Goal: Communication & Community: Answer question/provide support

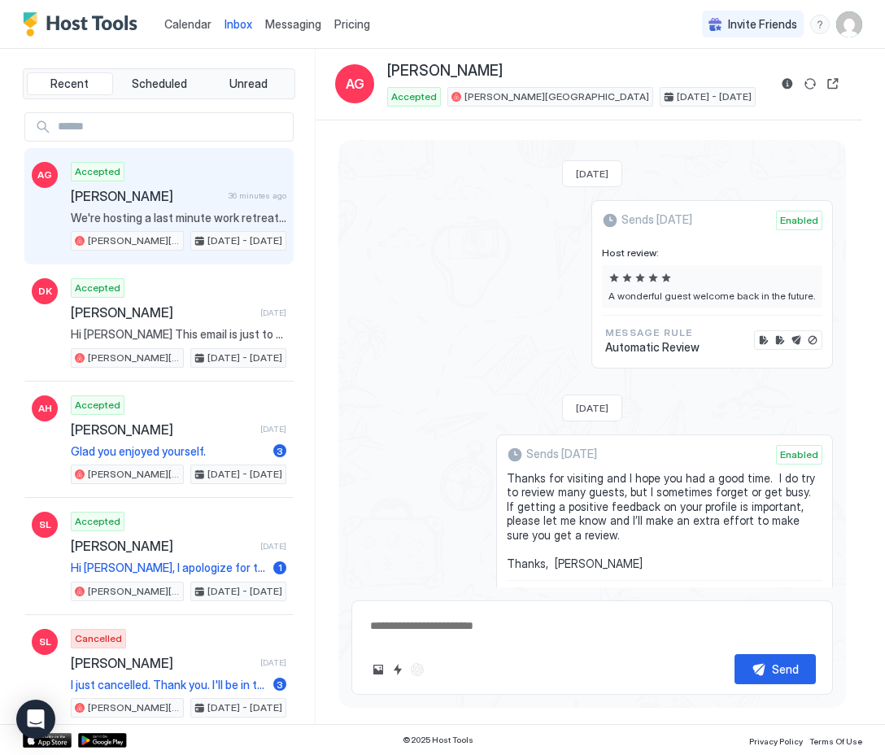
scroll to position [2298, 0]
click at [820, 645] on button "Scheduled Messages" at bounding box center [757, 656] width 151 height 22
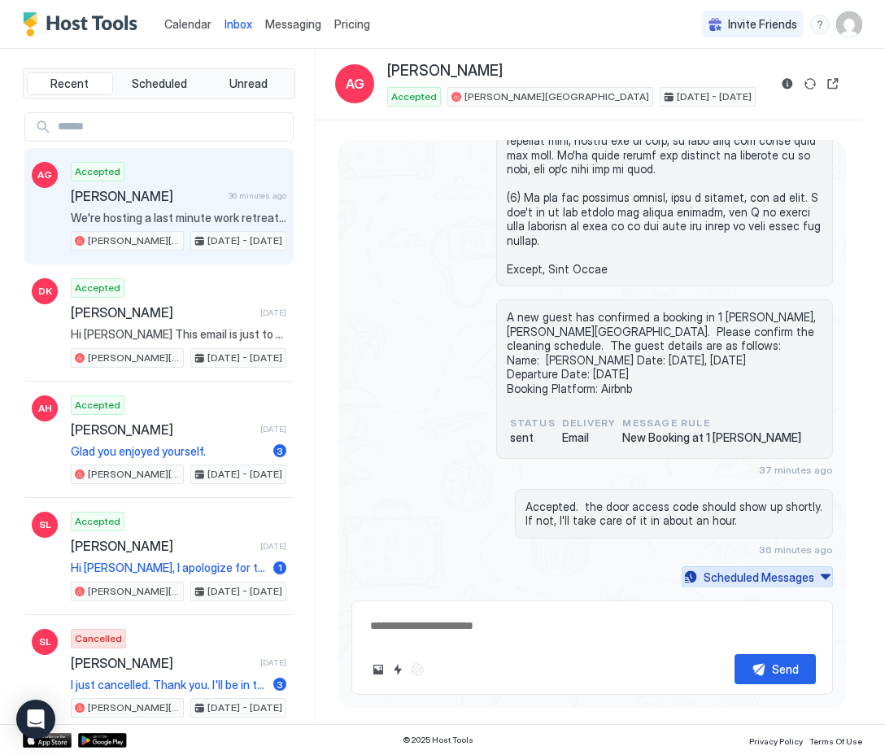
scroll to position [901, 0]
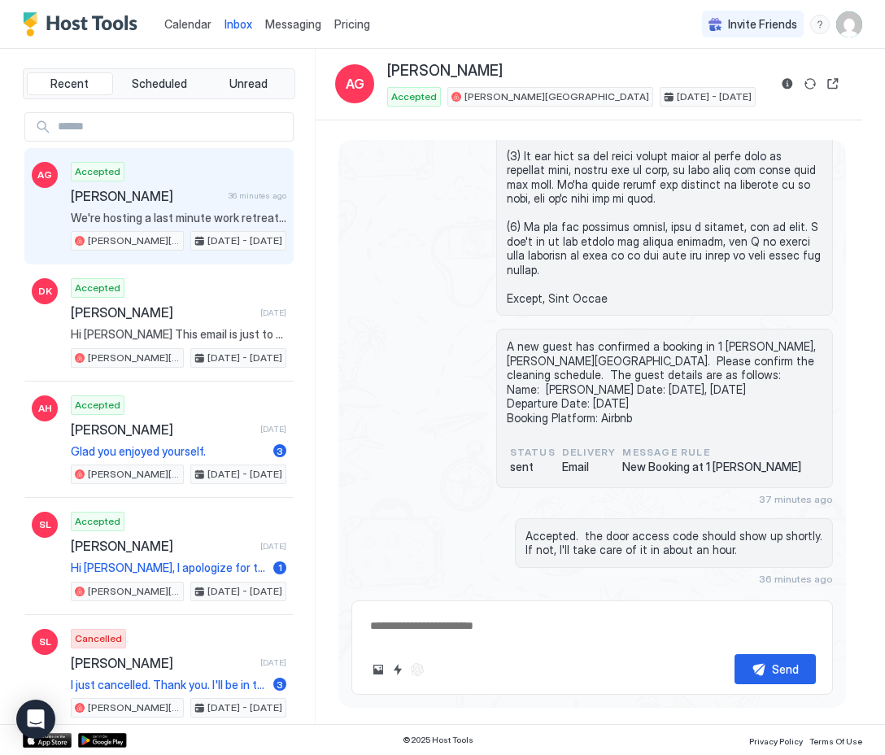
click at [825, 595] on button "Scheduled Messages" at bounding box center [757, 606] width 151 height 22
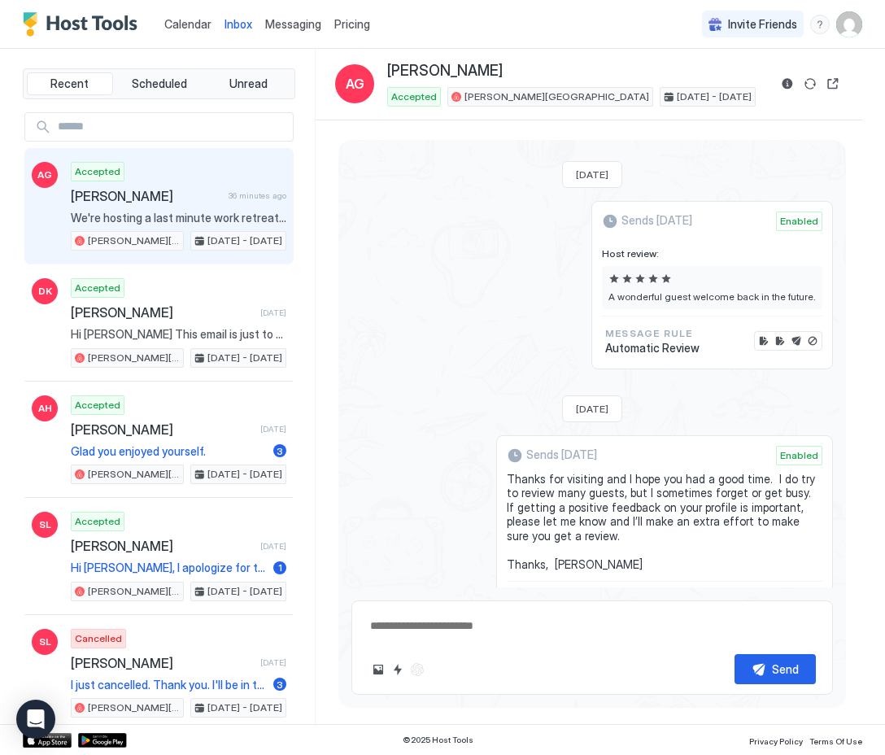
click at [825, 645] on button "Scheduled Messages" at bounding box center [757, 656] width 151 height 22
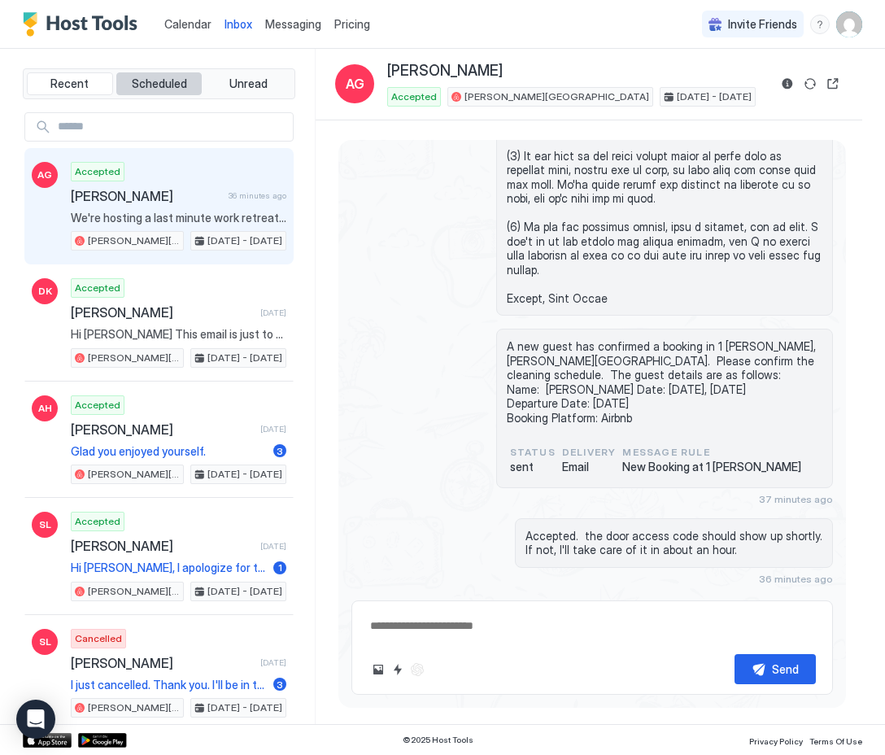
click at [181, 85] on span "Scheduled" at bounding box center [159, 83] width 55 height 15
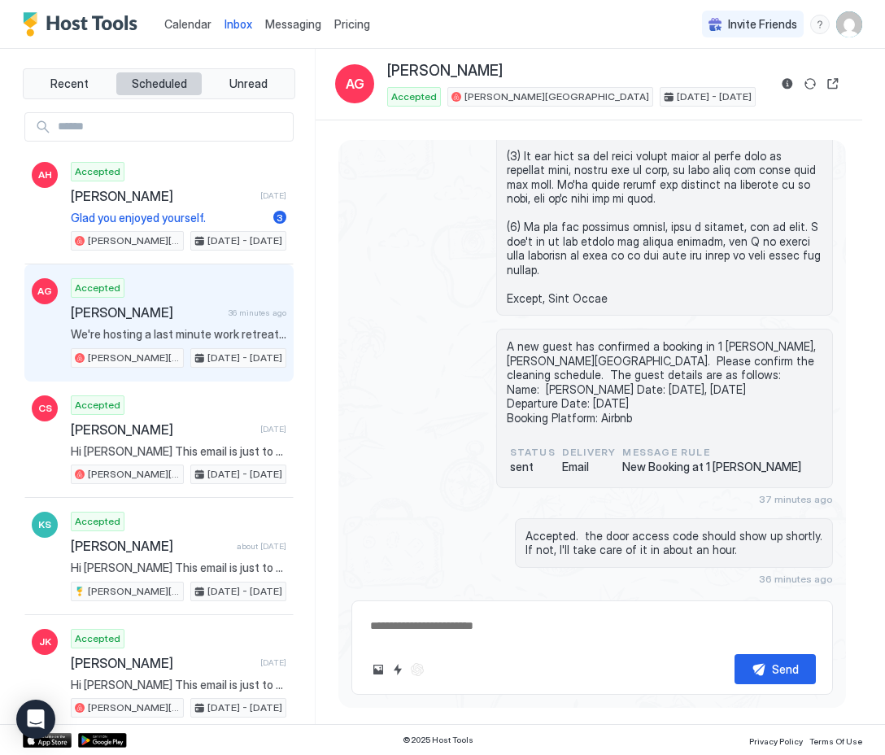
type textarea "*"
click at [200, 290] on div "Accepted [PERSON_NAME] 36 minutes ago We're hosting a last minute work retreat …" at bounding box center [179, 322] width 216 height 89
click at [812, 595] on button "Scheduled Messages" at bounding box center [757, 606] width 151 height 22
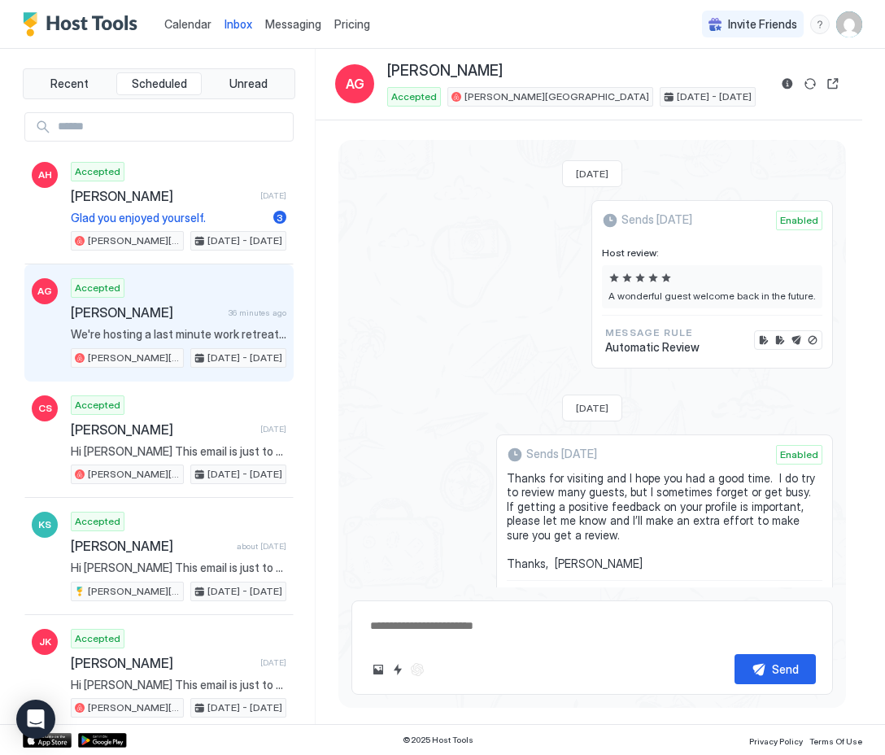
scroll to position [2315, 0]
click at [441, 651] on div "Send" at bounding box center [591, 647] width 481 height 94
click at [438, 629] on textarea at bounding box center [591, 626] width 447 height 30
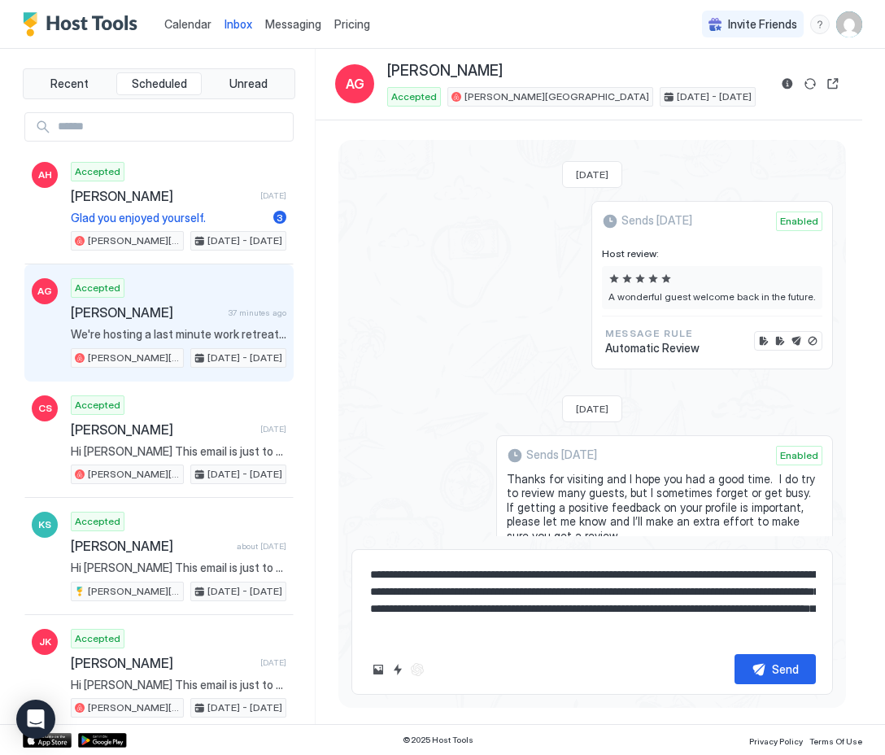
scroll to position [26, 0]
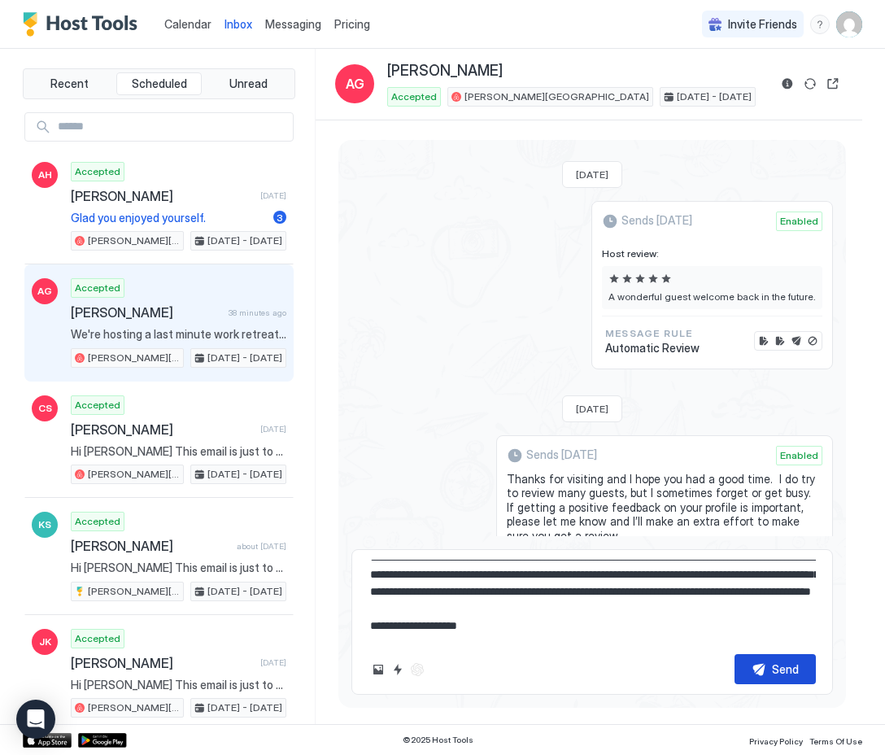
type textarea "**********"
click at [760, 665] on button "Send" at bounding box center [774, 669] width 81 height 30
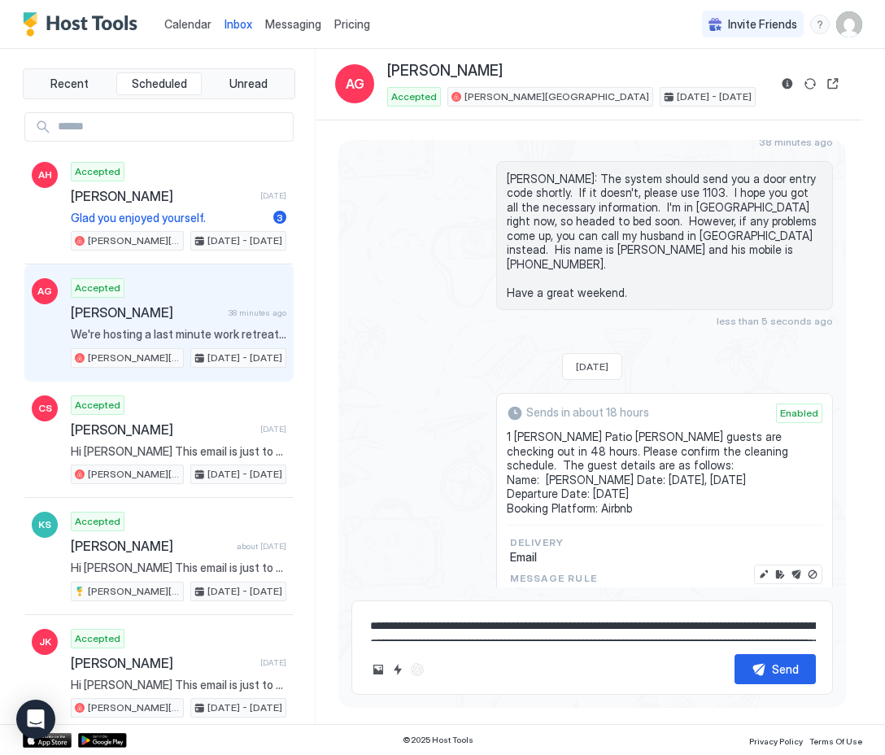
scroll to position [1269, 0]
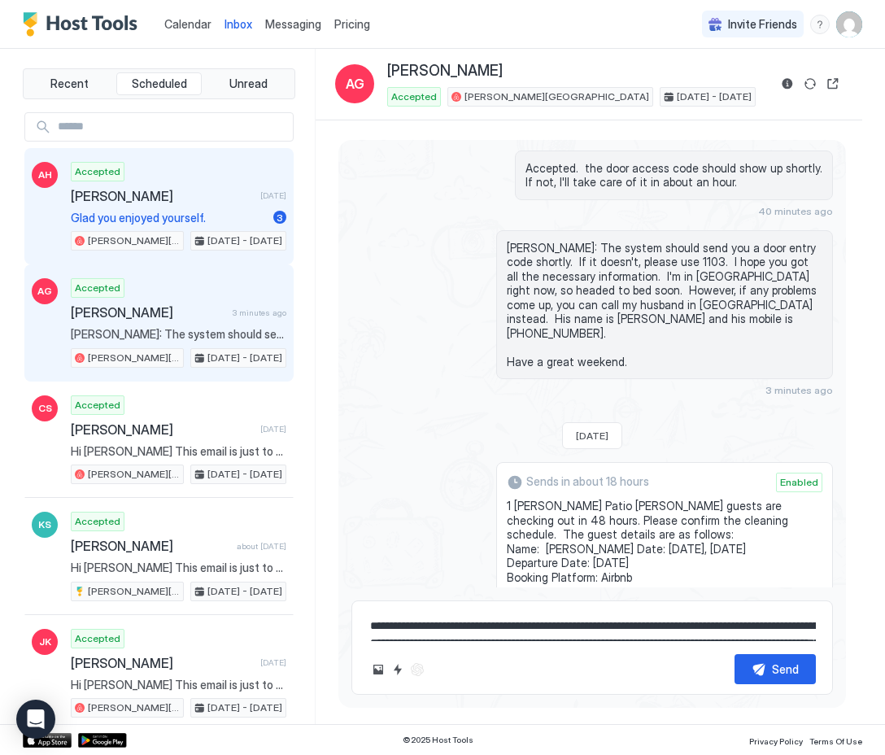
click at [177, 196] on span "[PERSON_NAME]" at bounding box center [162, 196] width 183 height 16
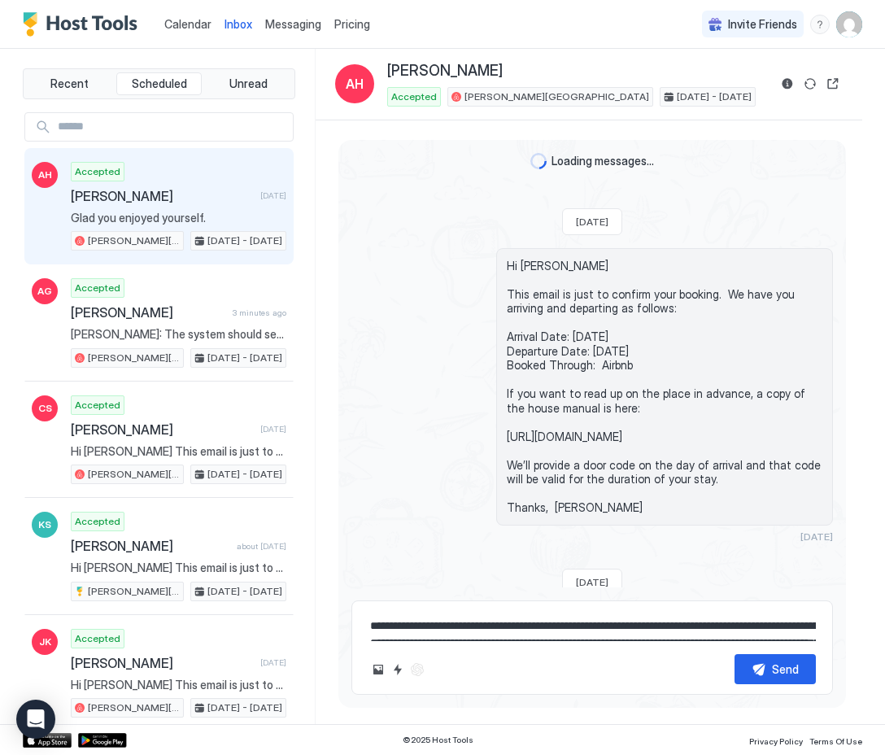
scroll to position [2868, 0]
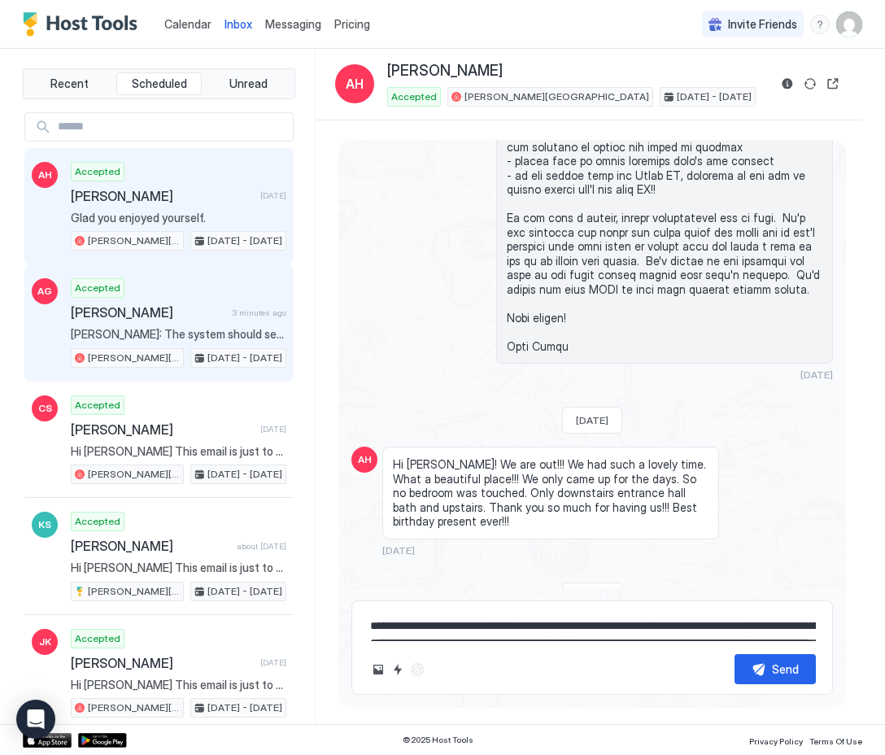
click at [197, 301] on div "Accepted [PERSON_NAME] 3 minutes ago [PERSON_NAME]: The system should send you …" at bounding box center [179, 322] width 216 height 89
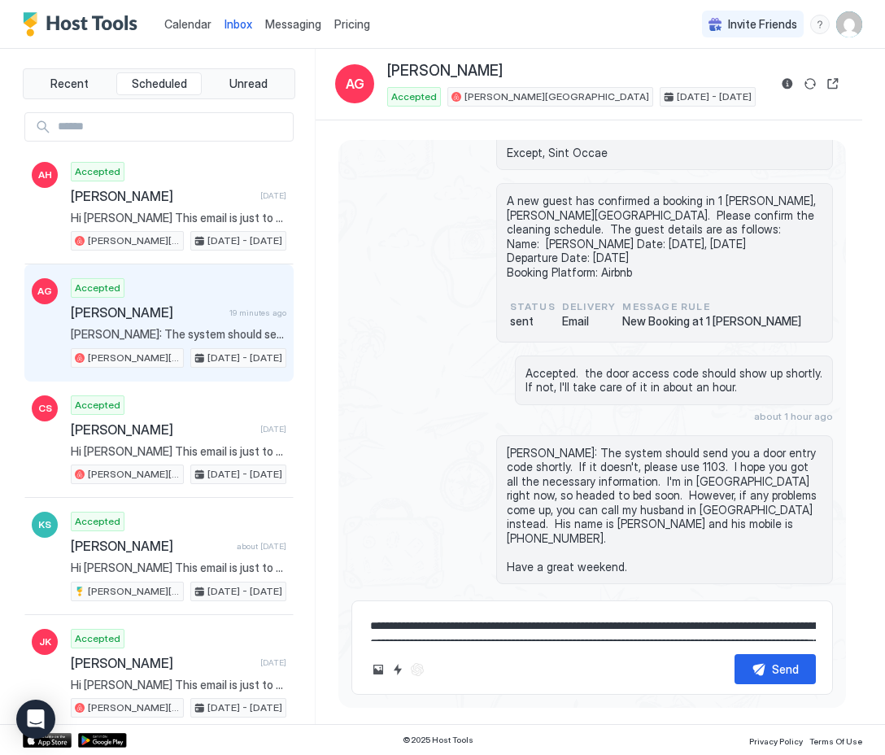
scroll to position [1046, 0]
click at [826, 612] on button "Scheduled Messages" at bounding box center [757, 623] width 151 height 22
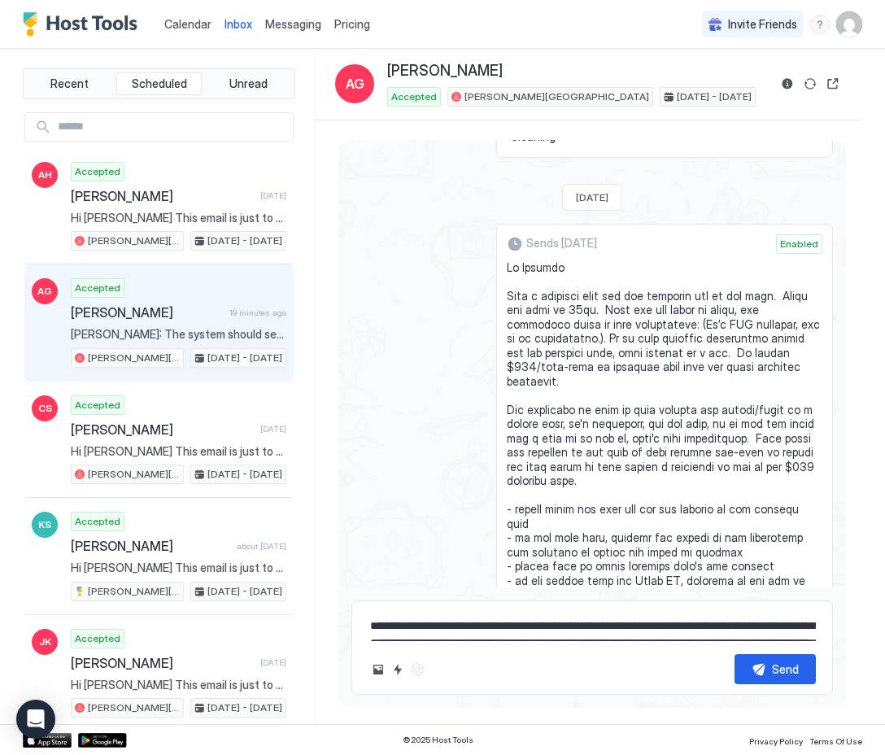
scroll to position [1349, 0]
